Goal: Information Seeking & Learning: Find specific fact

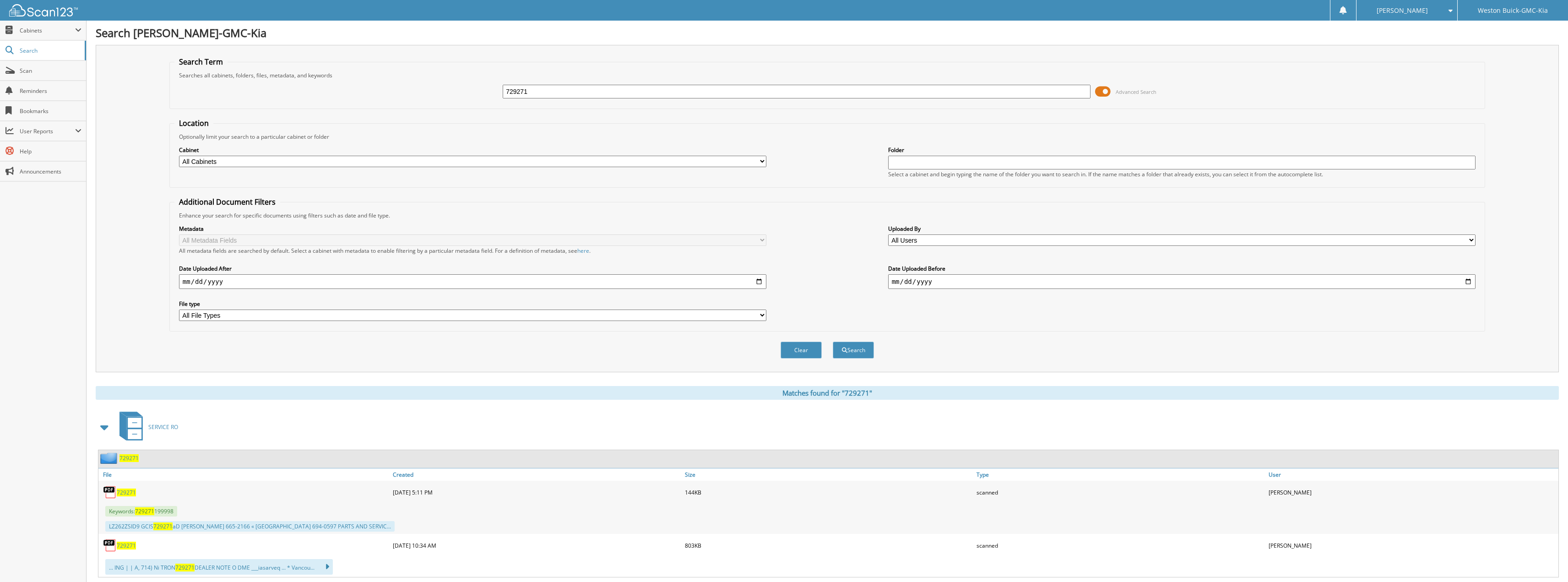
drag, startPoint x: 649, startPoint y: 88, endPoint x: 370, endPoint y: 48, distance: 281.9
click at [370, 48] on div "Search Term Searches all cabinets, folders, files, metadata, and keywords 72927…" at bounding box center [827, 208] width 1463 height 327
type input "729282"
click at [833, 342] on button "Search" at bounding box center [853, 350] width 41 height 17
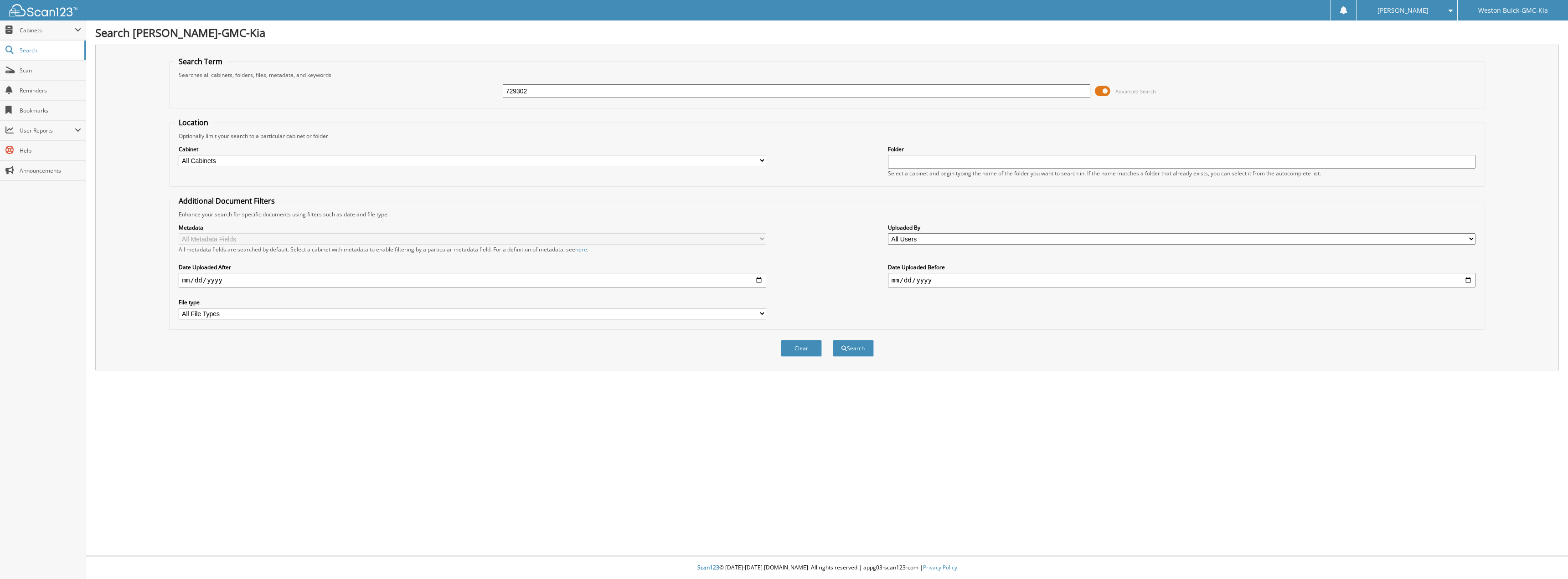
type input "729302"
click at [833, 340] on button "Search" at bounding box center [853, 349] width 41 height 17
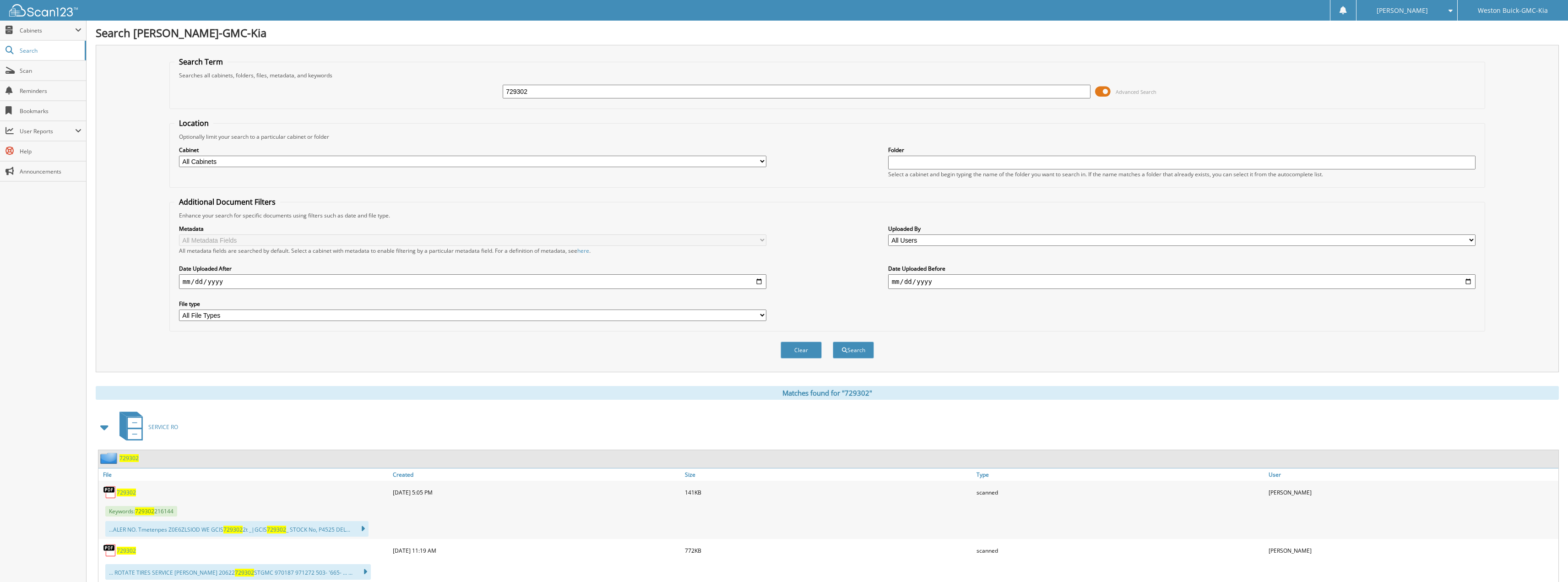
click at [134, 496] on span "729302" at bounding box center [126, 492] width 19 height 8
drag, startPoint x: 674, startPoint y: 91, endPoint x: 445, endPoint y: 111, distance: 229.9
click at [446, 111] on form "Search Term Searches all cabinets, folders, files, metadata, and keywords 72930…" at bounding box center [826, 212] width 1316 height 312
type input "123817"
click at [833, 342] on button "Search" at bounding box center [853, 350] width 41 height 17
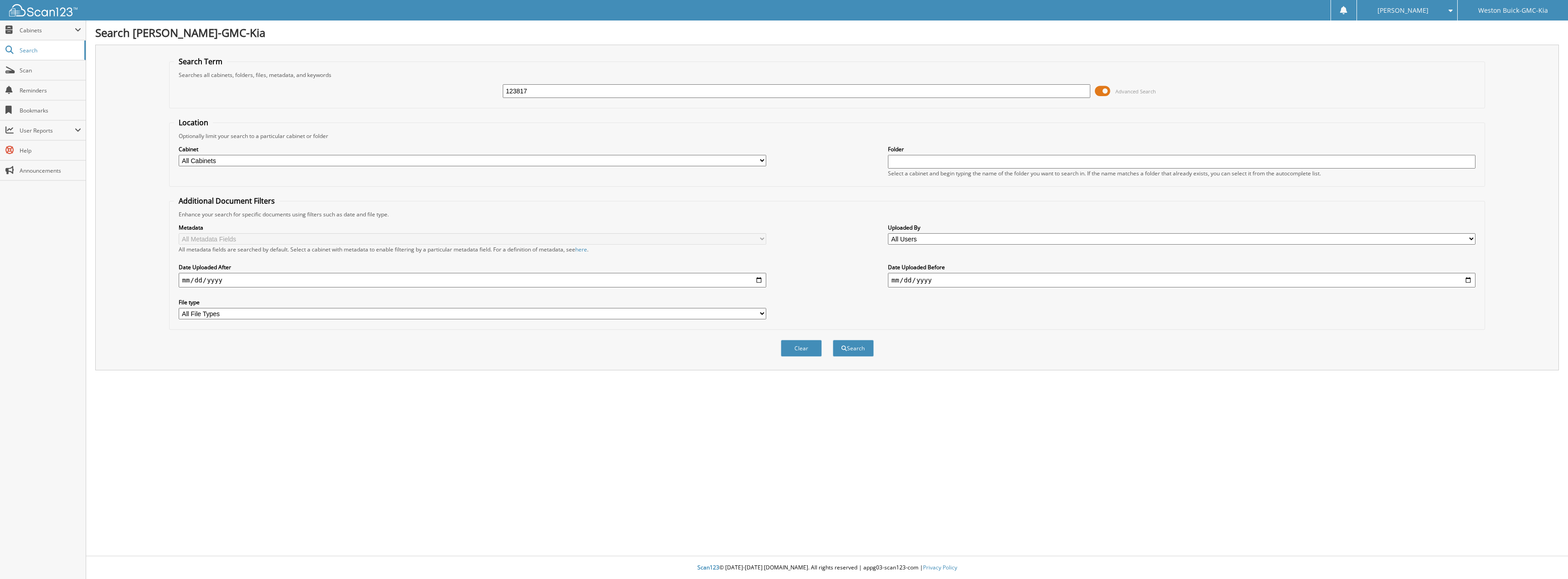
type input "123817"
click at [833, 340] on button "Search" at bounding box center [853, 349] width 41 height 17
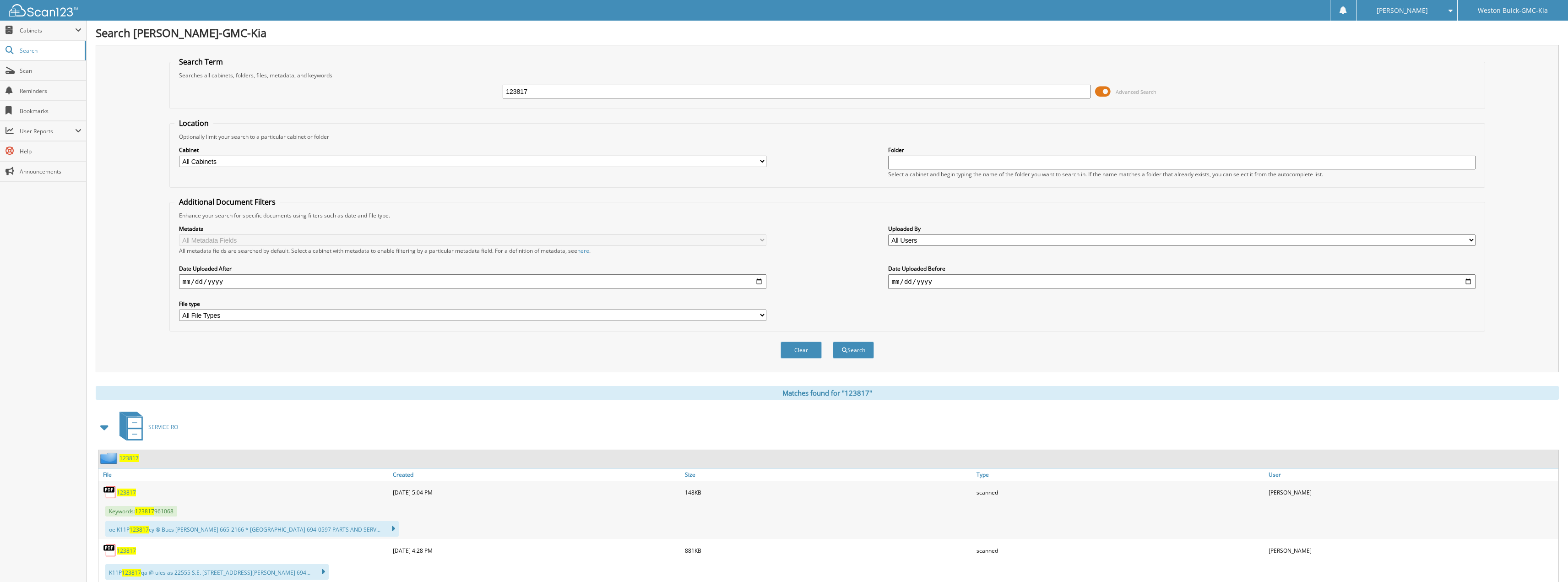
click at [131, 491] on span "123817" at bounding box center [126, 492] width 19 height 8
drag, startPoint x: 611, startPoint y: 92, endPoint x: 391, endPoint y: 117, distance: 221.4
click at [370, 109] on form "Search Term Searches all cabinets, folders, files, metadata, and keywords 12381…" at bounding box center [826, 212] width 1316 height 312
type input "122973"
click at [833, 342] on button "Search" at bounding box center [853, 350] width 41 height 17
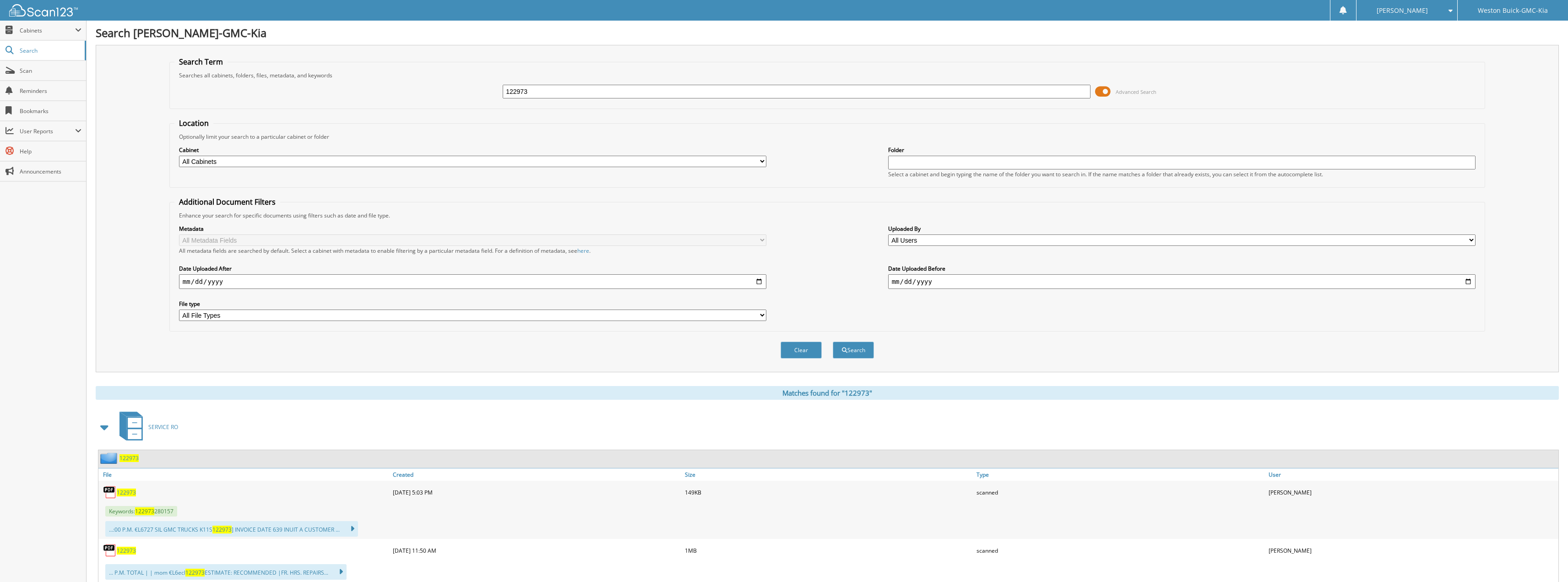
click at [133, 492] on span "122973" at bounding box center [126, 492] width 19 height 8
click at [592, 84] on div "122973" at bounding box center [796, 91] width 588 height 16
drag, startPoint x: 592, startPoint y: 95, endPoint x: 425, endPoint y: 99, distance: 167.0
click at [435, 99] on div "122973 Advanced Search" at bounding box center [826, 91] width 1305 height 24
type input "729204"
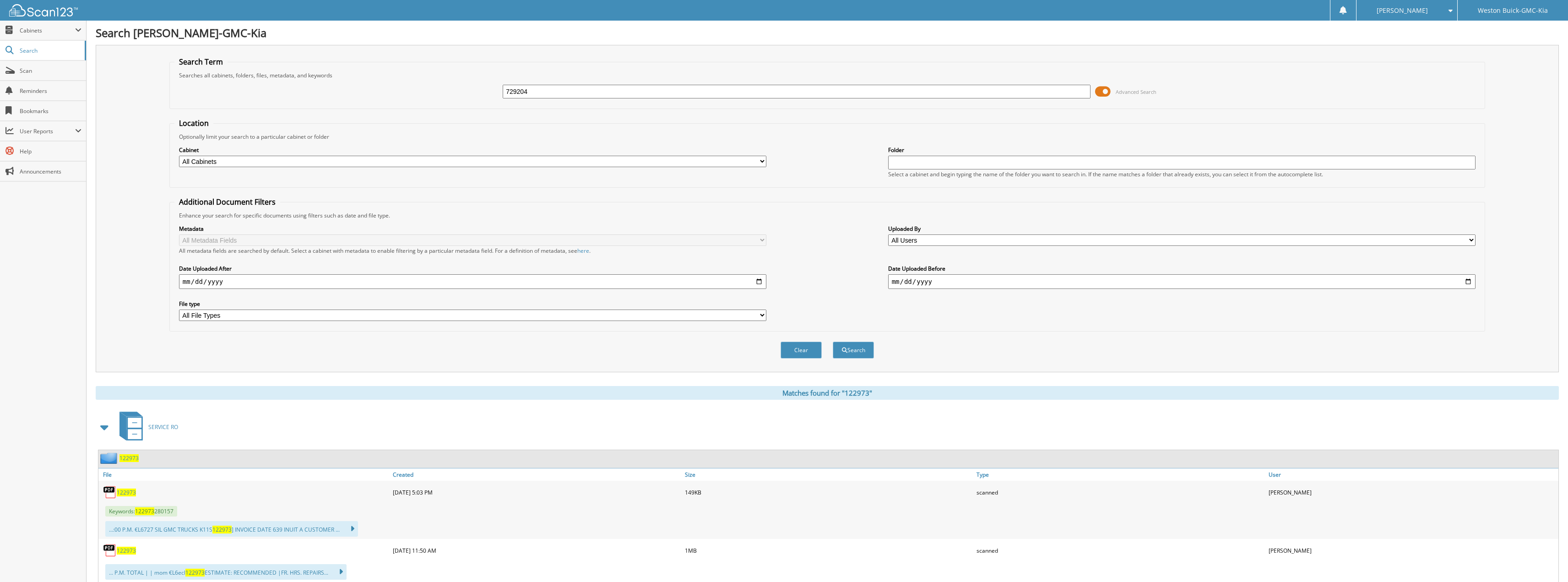
click at [833, 342] on button "Search" at bounding box center [853, 350] width 41 height 17
click at [127, 490] on span "729204" at bounding box center [126, 492] width 19 height 8
drag, startPoint x: 557, startPoint y: 91, endPoint x: 346, endPoint y: 114, distance: 212.2
click at [346, 114] on form "Search Term Searches all cabinets, folders, files, metadata, and keywords 72920…" at bounding box center [826, 212] width 1316 height 312
type input "729178"
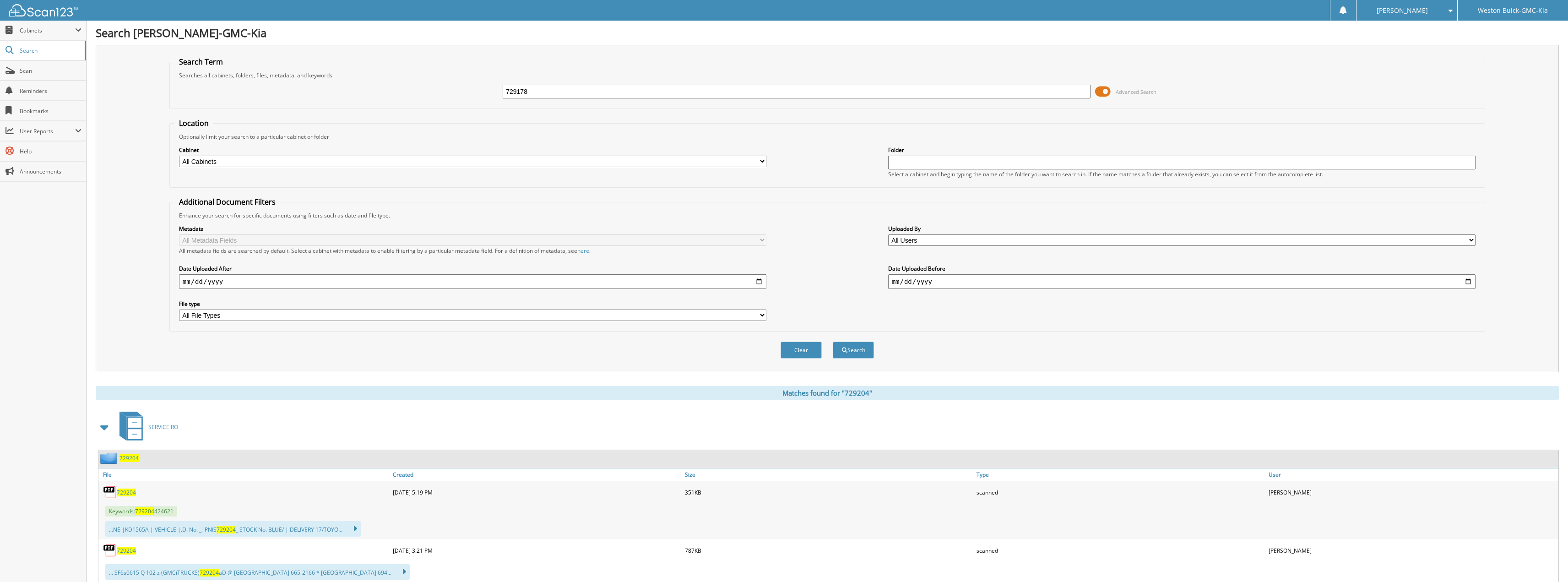
click at [833, 342] on button "Search" at bounding box center [853, 350] width 41 height 17
click at [119, 494] on span "729178" at bounding box center [126, 492] width 19 height 8
drag, startPoint x: 583, startPoint y: 92, endPoint x: 262, endPoint y: 32, distance: 326.6
click at [264, 32] on div "Search Weston Buick-GMC-Kia Search Term Searches all cabinets, folders, files, …" at bounding box center [826, 305] width 1481 height 610
type input "123743"
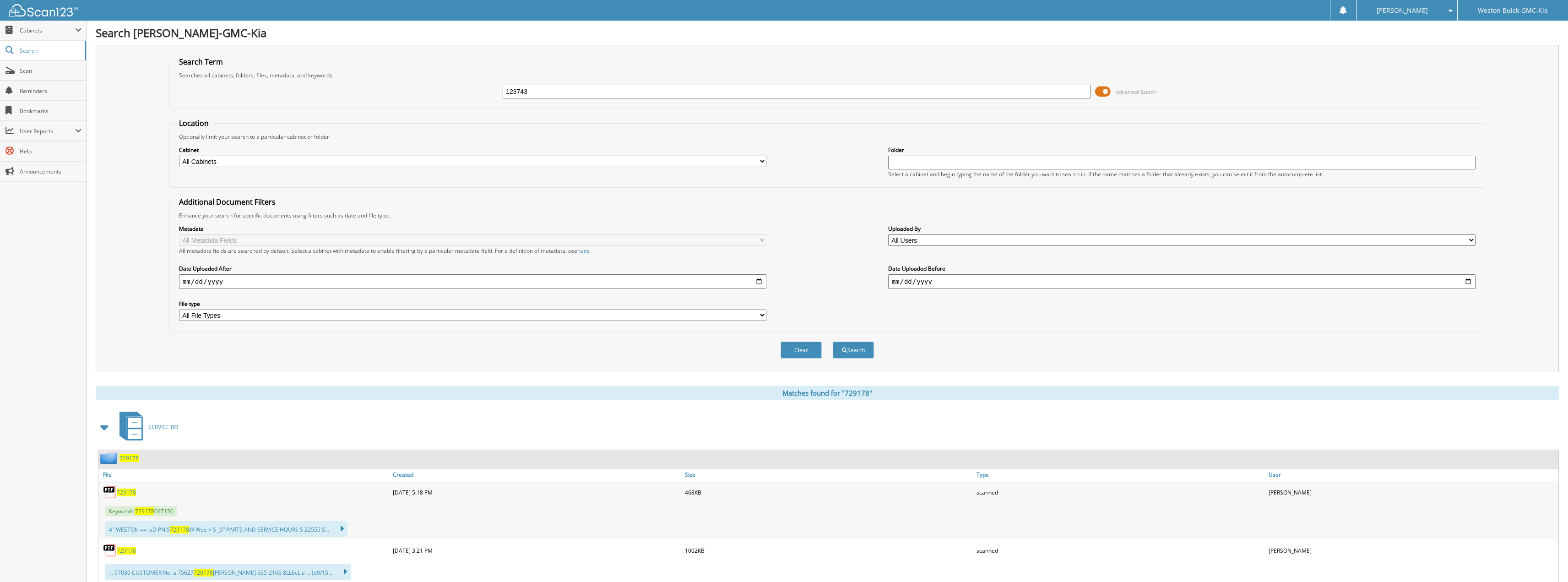
click at [833, 342] on button "Search" at bounding box center [853, 350] width 41 height 17
click at [128, 495] on span "123743" at bounding box center [126, 492] width 19 height 8
drag, startPoint x: 562, startPoint y: 83, endPoint x: 486, endPoint y: 93, distance: 76.7
click at [486, 93] on div "123743 Advanced Search" at bounding box center [826, 91] width 1305 height 24
drag, startPoint x: 598, startPoint y: 94, endPoint x: 354, endPoint y: 86, distance: 244.1
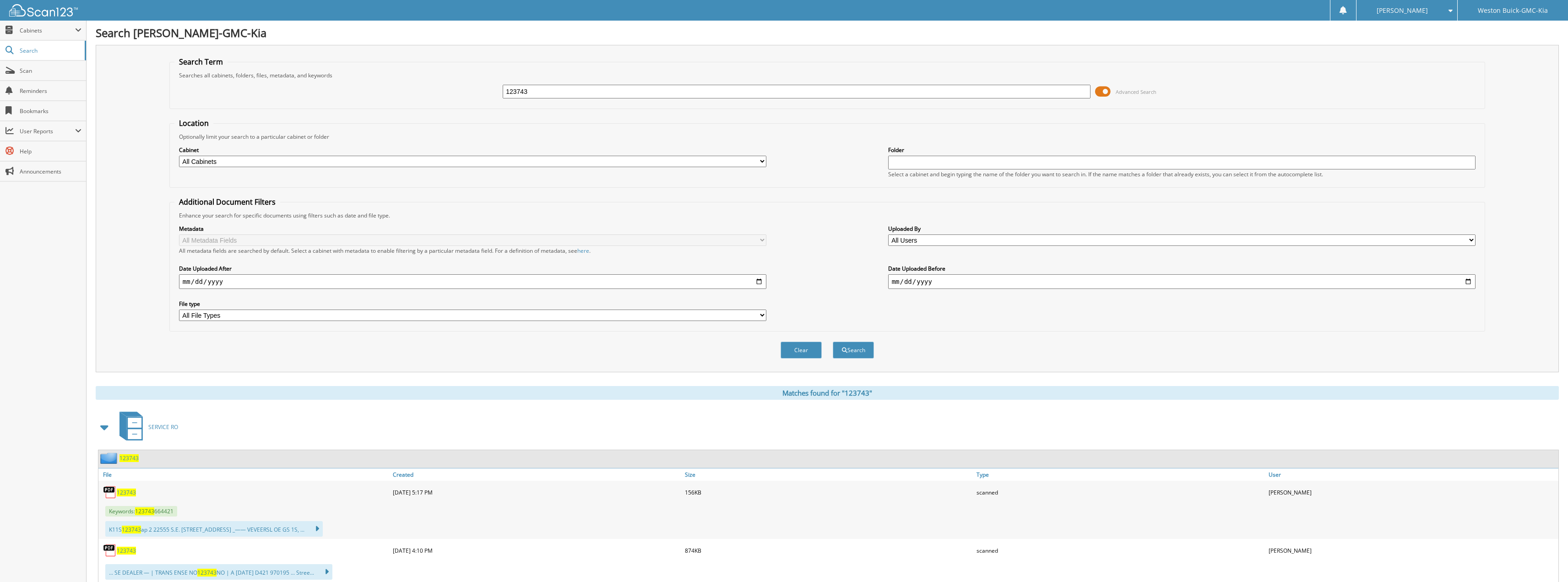
click at [355, 86] on div "123743 Advanced Search" at bounding box center [826, 91] width 1305 height 24
type input "312000"
click at [833, 342] on button "Search" at bounding box center [853, 350] width 41 height 17
click at [127, 493] on span "312000" at bounding box center [126, 492] width 19 height 8
drag, startPoint x: 595, startPoint y: 93, endPoint x: 347, endPoint y: 71, distance: 249.0
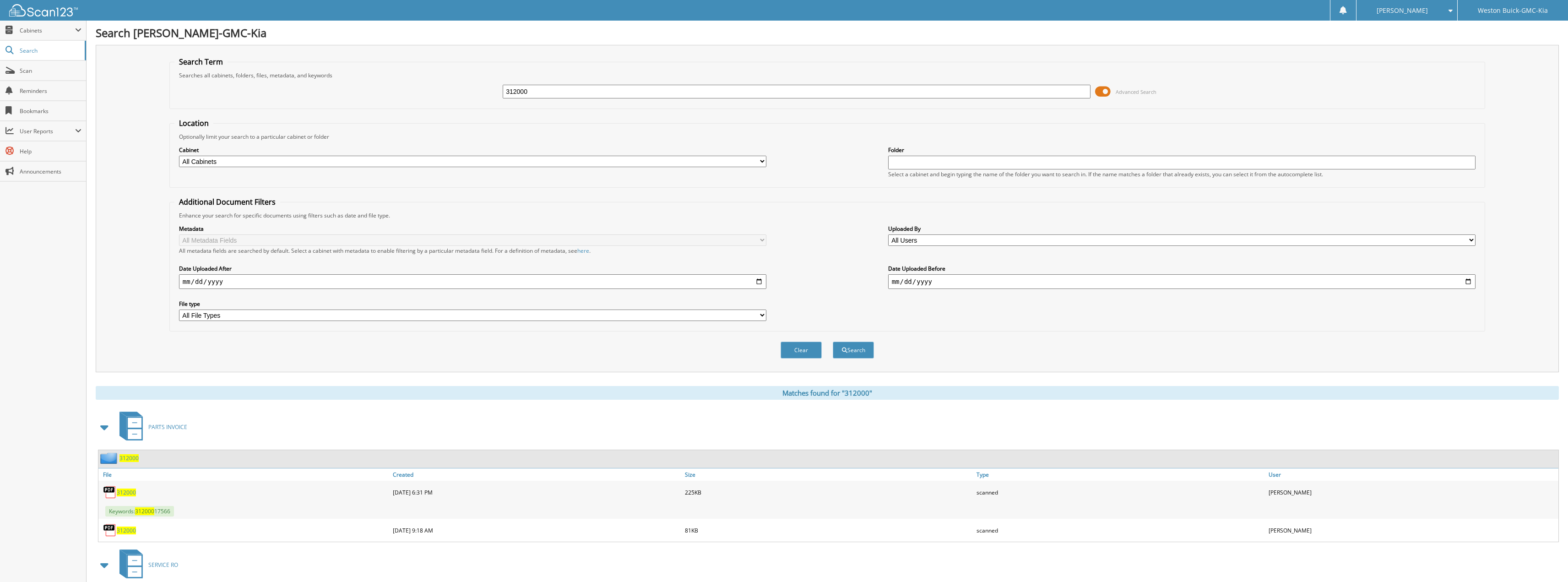
click at [513, 91] on input "312000" at bounding box center [796, 91] width 588 height 14
type input "3"
type input "312004"
click at [833, 342] on button "Search" at bounding box center [853, 350] width 41 height 17
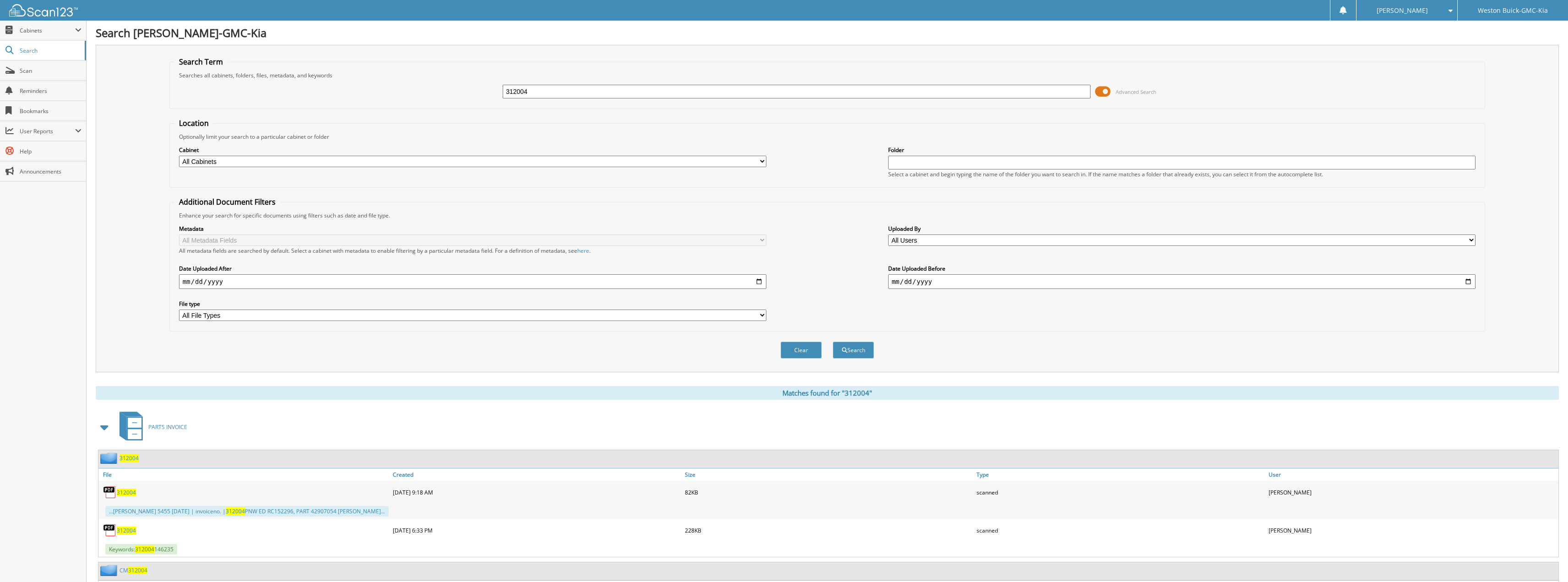
drag, startPoint x: 575, startPoint y: 88, endPoint x: 503, endPoint y: 102, distance: 73.3
click at [503, 102] on div "312004 Advanced Search" at bounding box center [826, 91] width 1305 height 24
type input "317921"
click at [833, 342] on button "Search" at bounding box center [853, 350] width 41 height 17
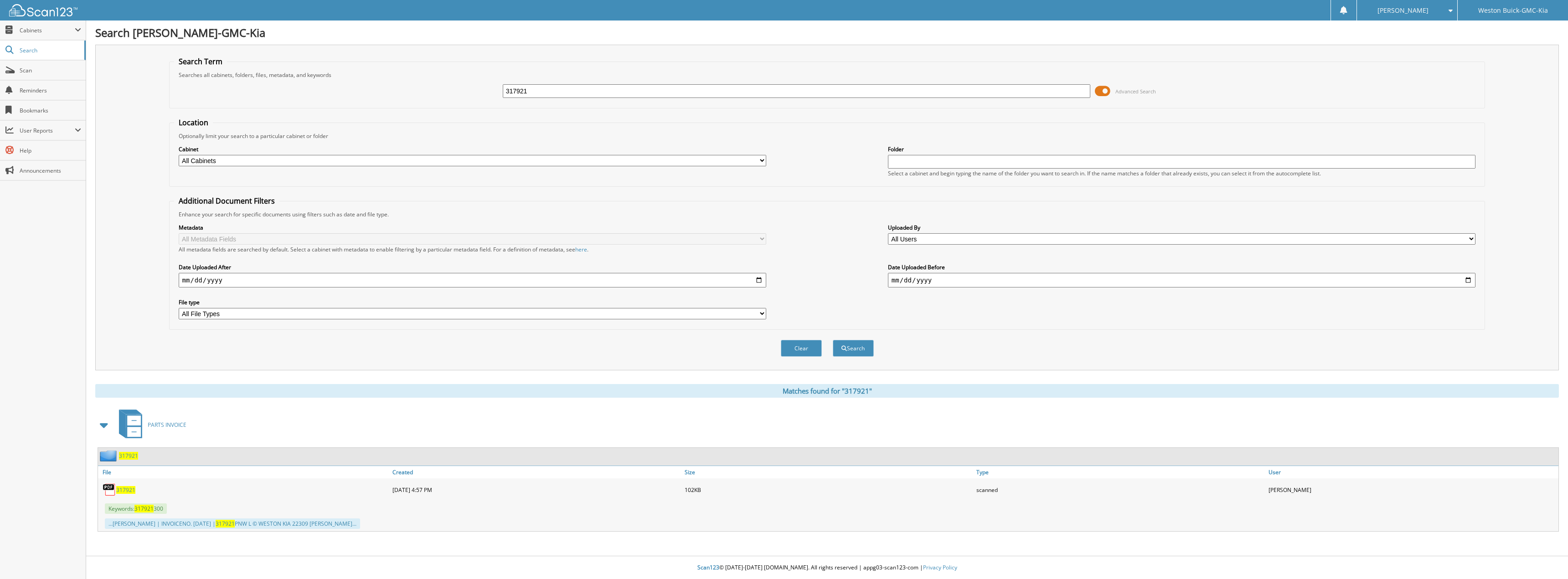
drag, startPoint x: 563, startPoint y: 88, endPoint x: 394, endPoint y: 88, distance: 169.0
click at [394, 88] on div "317921 Advanced Search" at bounding box center [827, 91] width 1307 height 24
type input "31991"
click at [833, 340] on button "Search" at bounding box center [853, 349] width 41 height 17
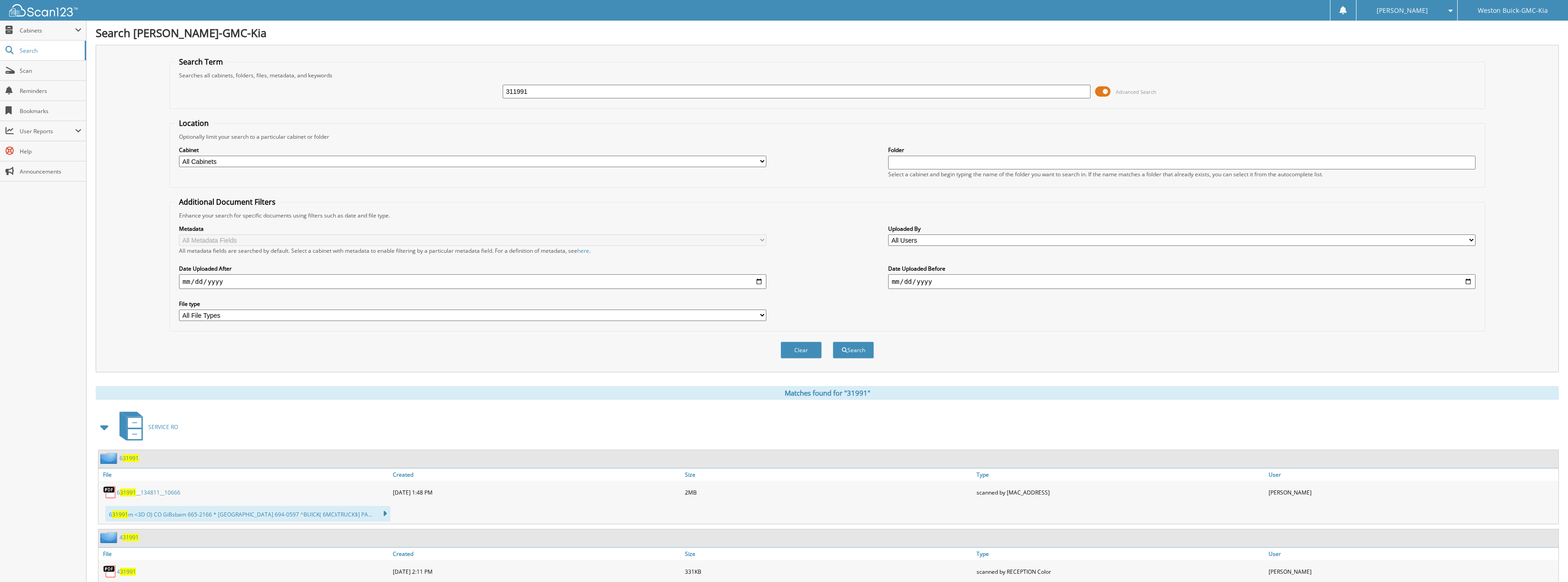
type input "311991"
click at [833, 342] on button "Search" at bounding box center [853, 350] width 41 height 17
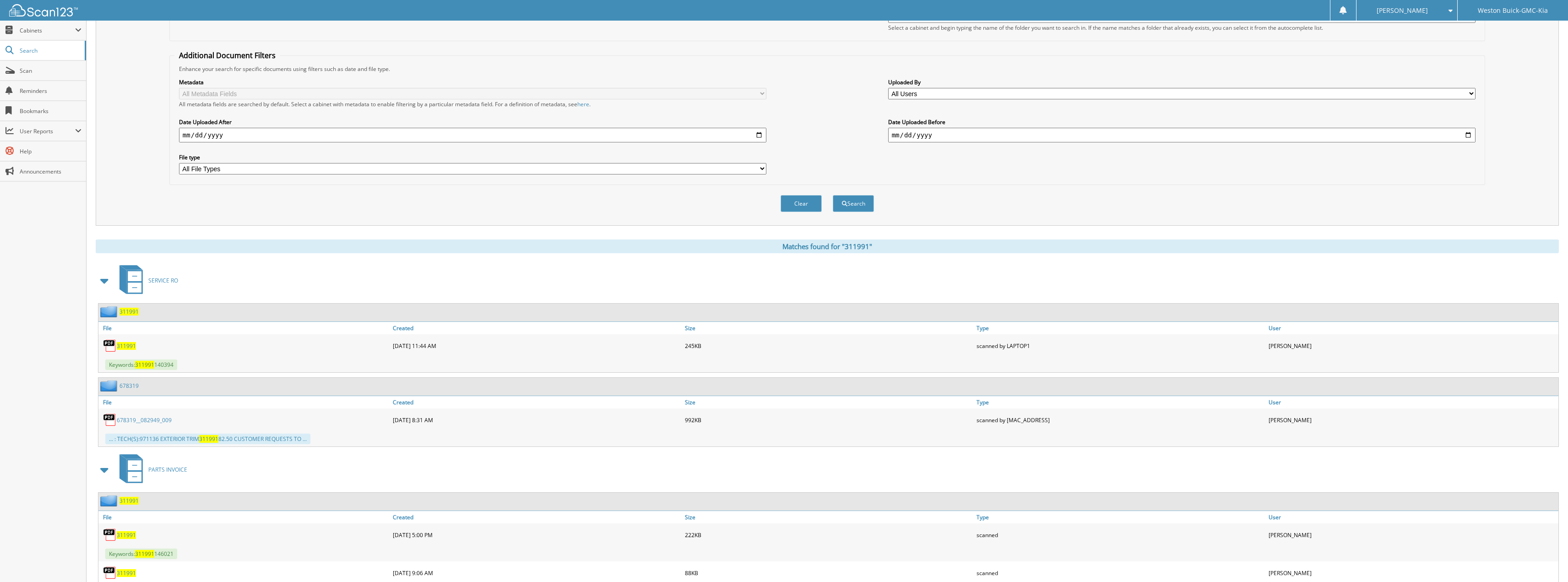
scroll to position [46, 0]
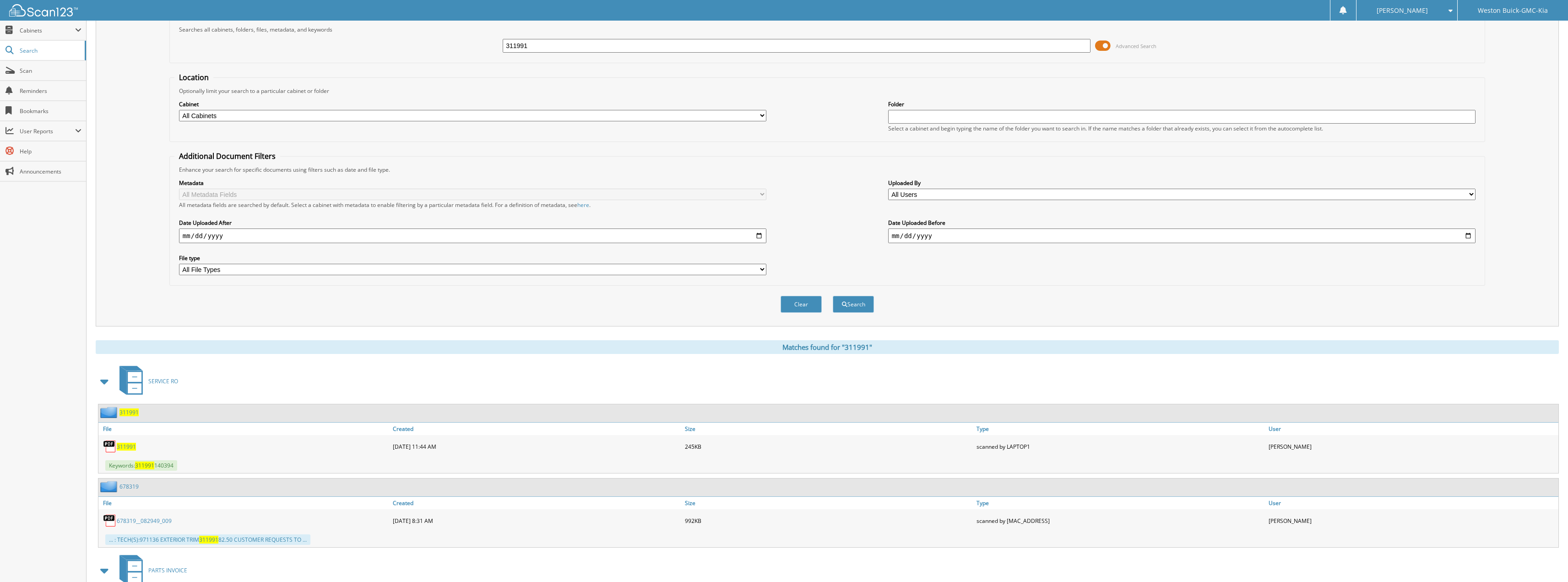
drag, startPoint x: 536, startPoint y: 40, endPoint x: 439, endPoint y: 36, distance: 97.1
click at [454, 38] on div "311991 Advanced Search" at bounding box center [826, 45] width 1305 height 24
type input "311889"
click at [833, 296] on button "Search" at bounding box center [853, 304] width 41 height 17
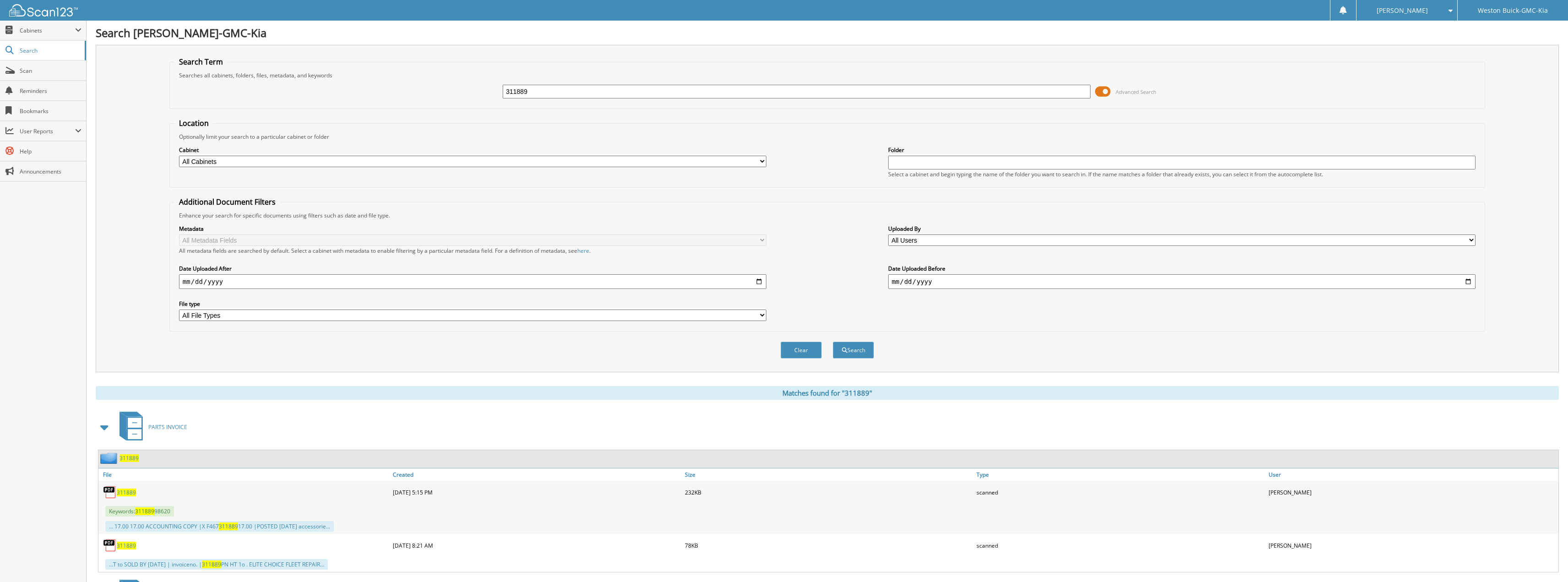
click at [125, 493] on span "311889" at bounding box center [126, 492] width 19 height 8
click at [1439, 9] on div "[PERSON_NAME]" at bounding box center [1406, 10] width 91 height 21
click at [1429, 42] on link "Logout" at bounding box center [1407, 45] width 101 height 16
